Goal: Transaction & Acquisition: Obtain resource

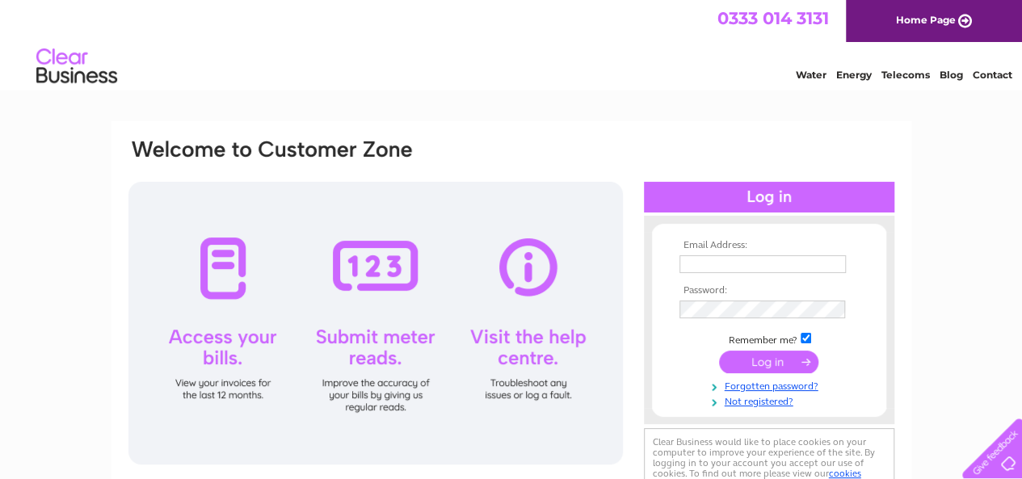
type input "lobstercatch@gmail.com"
click at [778, 362] on input "submit" at bounding box center [768, 362] width 99 height 23
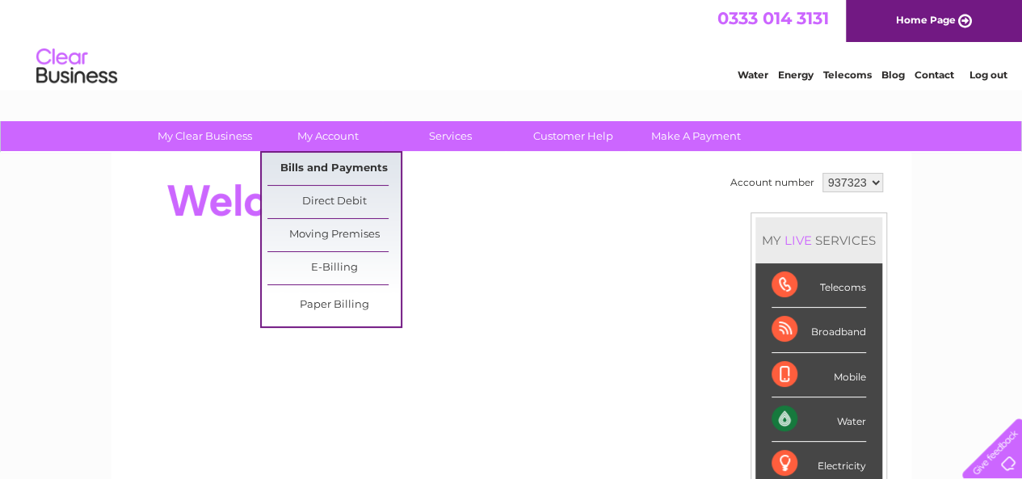
click at [324, 168] on link "Bills and Payments" at bounding box center [333, 169] width 133 height 32
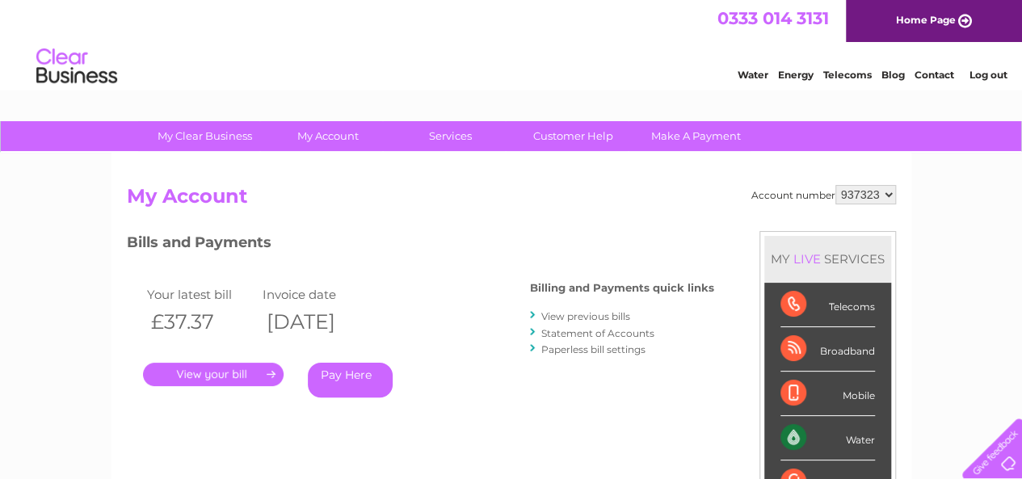
click at [208, 369] on link "." at bounding box center [213, 374] width 141 height 23
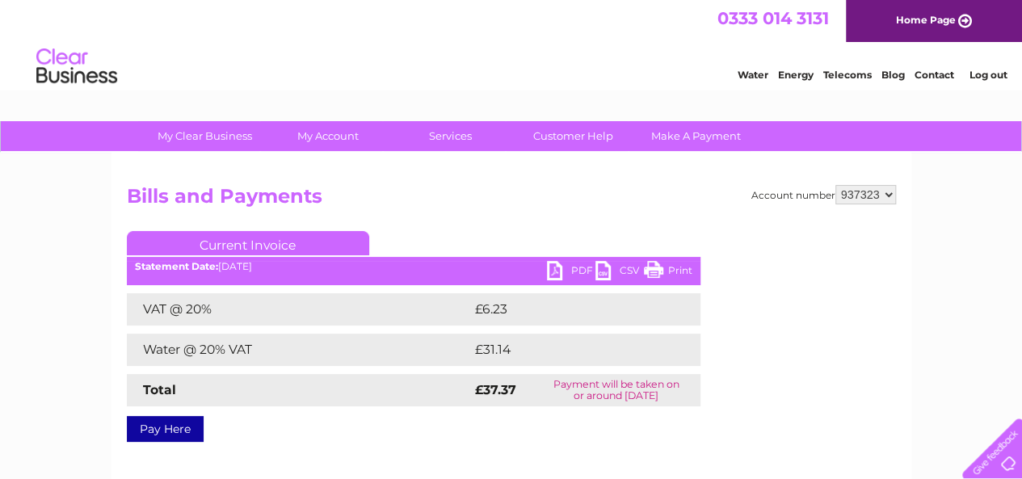
click at [553, 268] on link "PDF" at bounding box center [571, 272] width 48 height 23
